Goal: Information Seeking & Learning: Learn about a topic

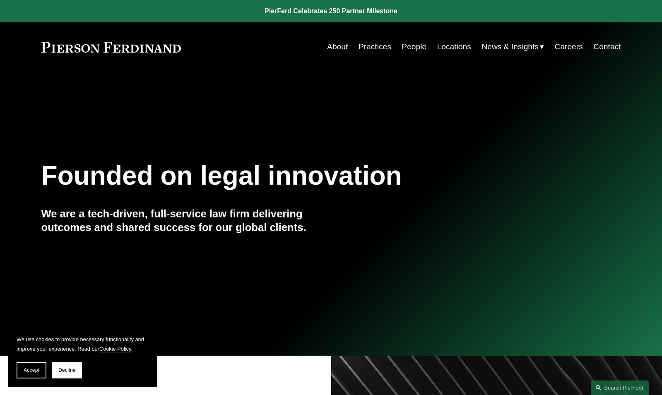
click at [383, 48] on link "Practices" at bounding box center [375, 47] width 33 height 16
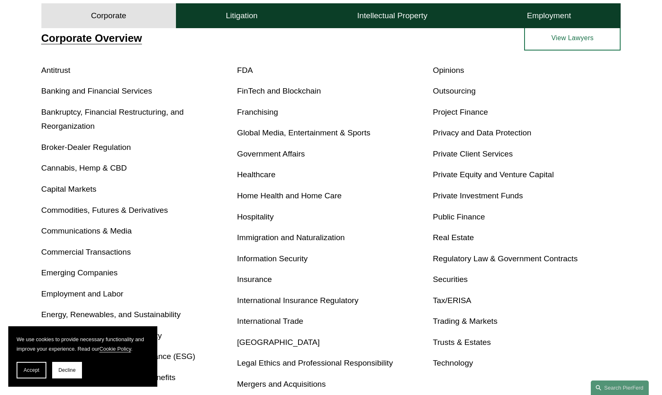
scroll to position [317, 0]
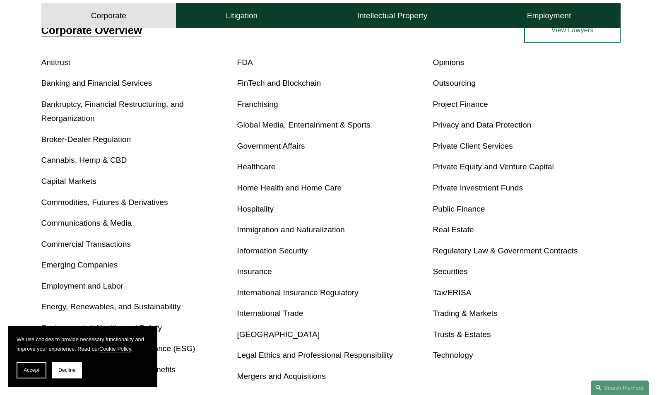
click at [327, 124] on link "Global Media, Entertainment & Sports" at bounding box center [303, 125] width 133 height 9
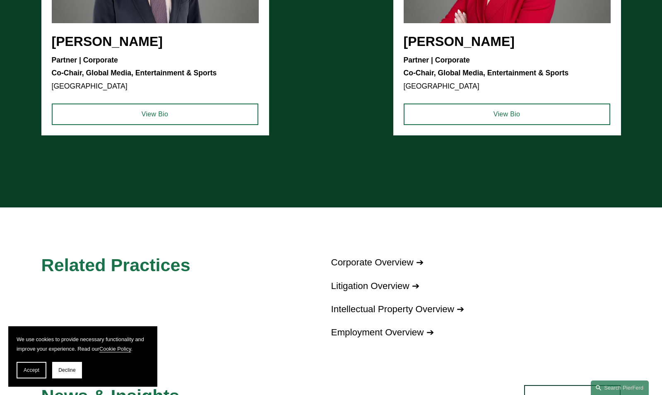
scroll to position [837, 0]
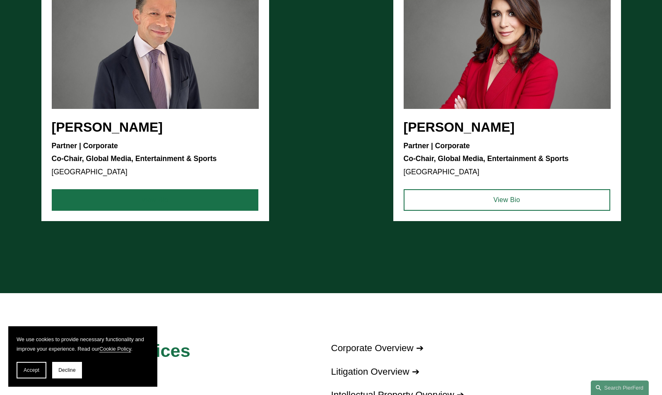
click at [212, 200] on link "View Bio" at bounding box center [155, 200] width 207 height 22
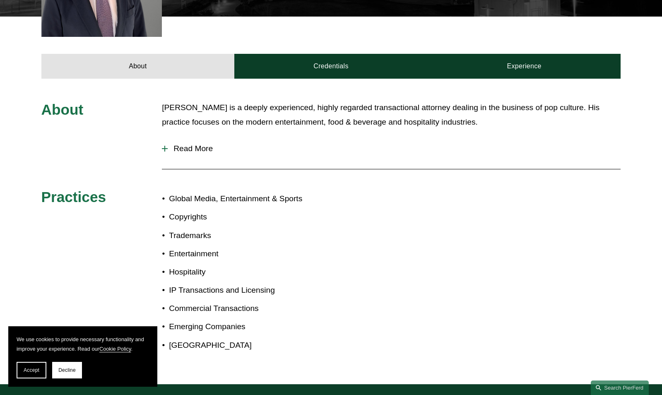
scroll to position [370, 0]
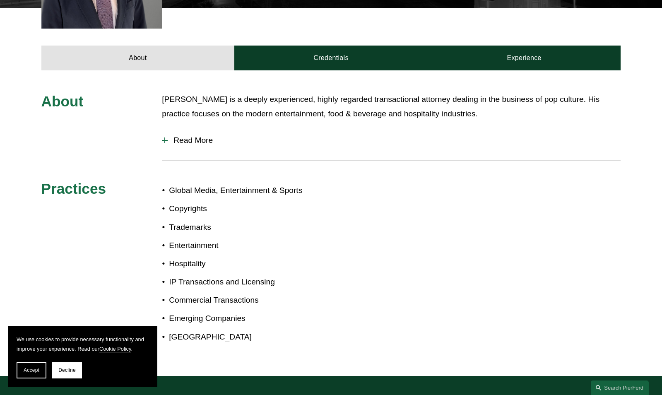
click at [194, 136] on span "Read More" at bounding box center [394, 140] width 453 height 9
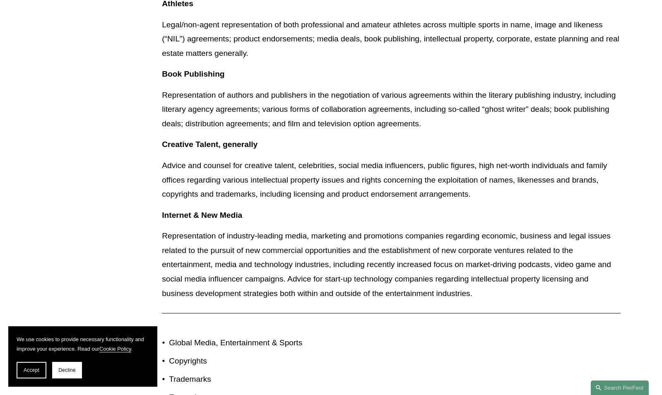
scroll to position [964, 0]
